Goal: Navigation & Orientation: Find specific page/section

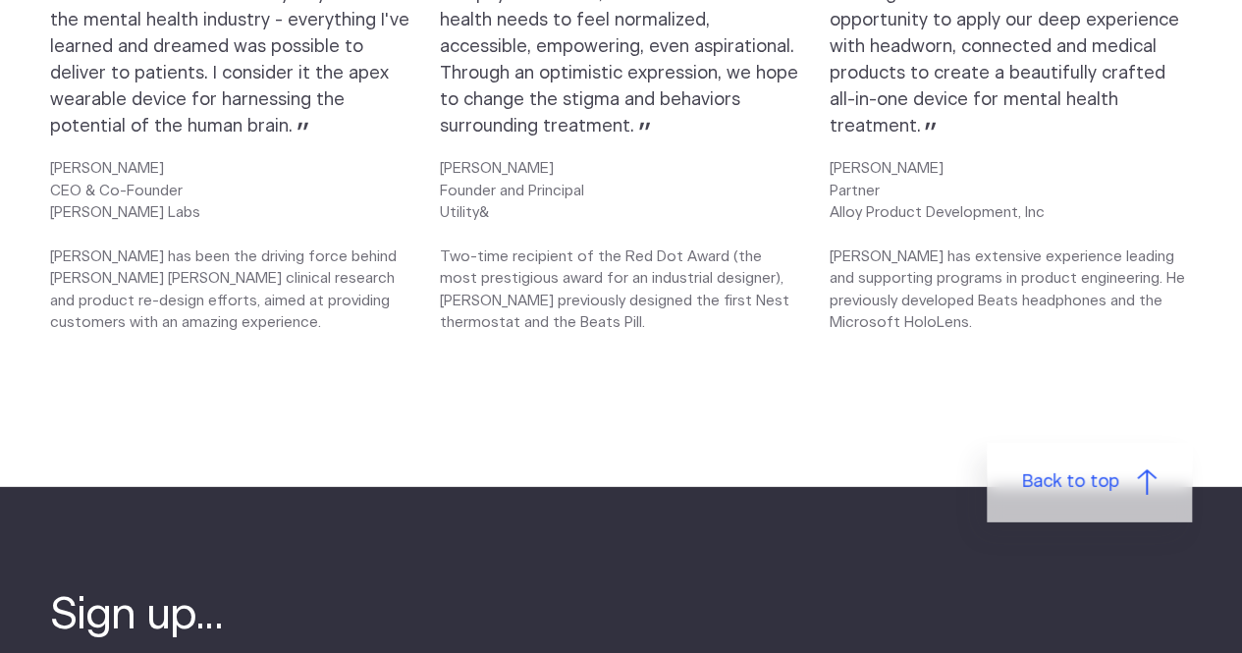
scroll to position [2846, 0]
